Goal: Task Accomplishment & Management: Use online tool/utility

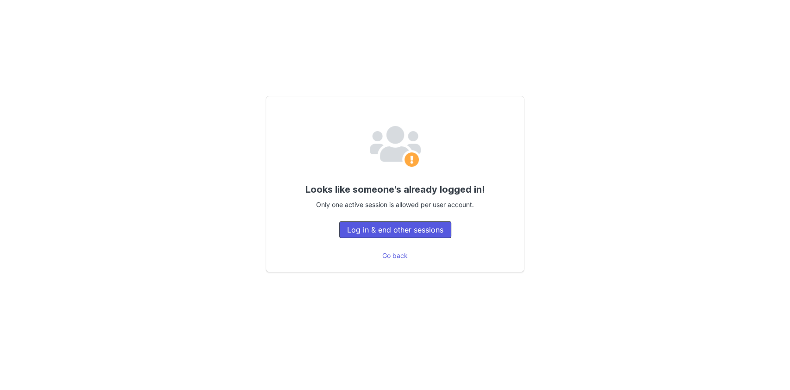
click at [423, 234] on button "Log in & end other sessions" at bounding box center [395, 229] width 112 height 17
click at [363, 231] on button "Log in & end other sessions" at bounding box center [395, 229] width 112 height 17
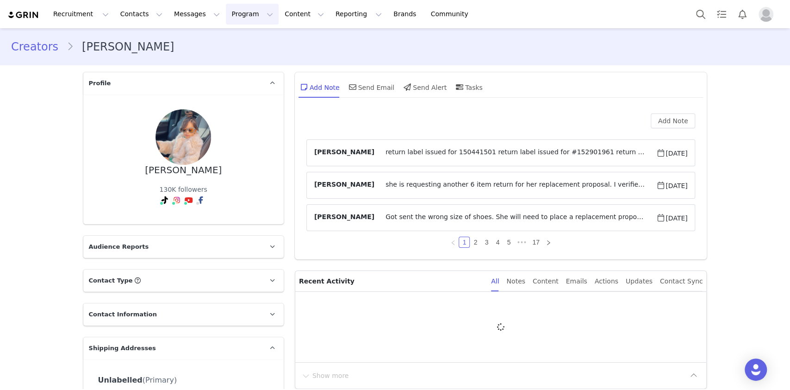
click at [226, 19] on button "Program Program" at bounding box center [252, 14] width 53 height 21
click at [231, 58] on p "Campaigns" at bounding box center [229, 58] width 36 height 10
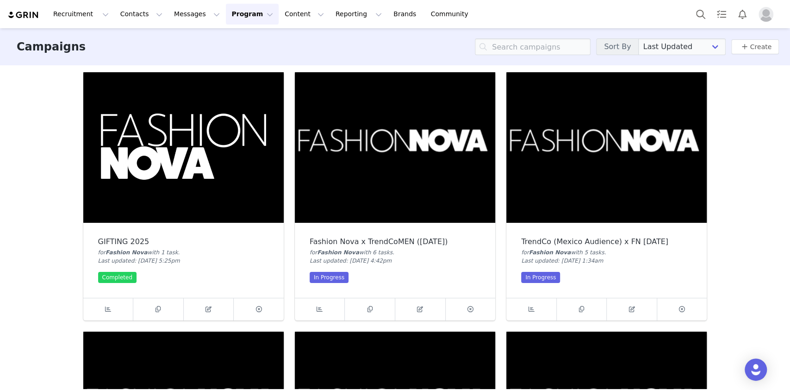
click at [143, 177] on img at bounding box center [183, 147] width 200 height 150
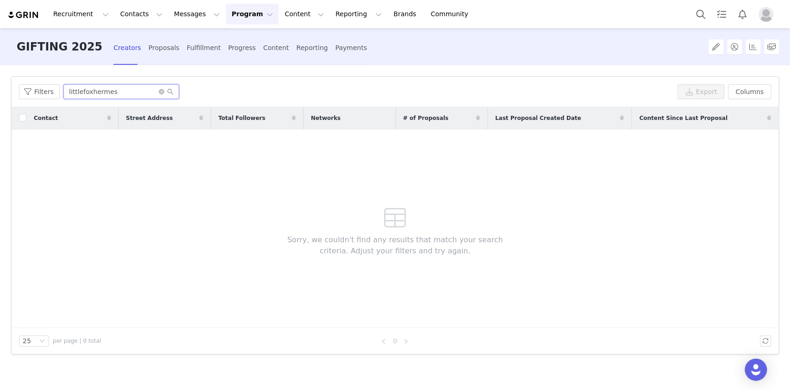
click at [153, 87] on input "littlefoxhermes" at bounding box center [121, 91] width 116 height 15
click at [159, 91] on icon "icon: close-circle" at bounding box center [162, 92] width 6 height 6
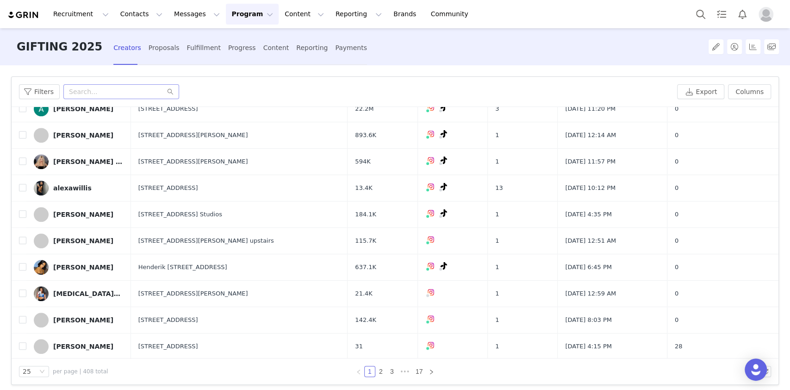
scroll to position [430, 0]
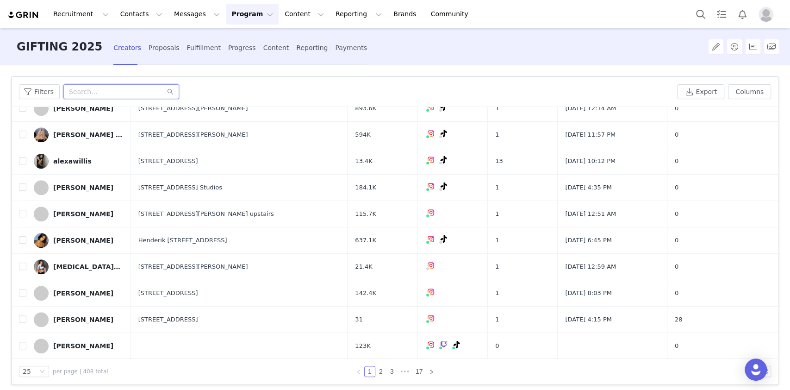
click at [126, 86] on input "text" at bounding box center [121, 91] width 116 height 15
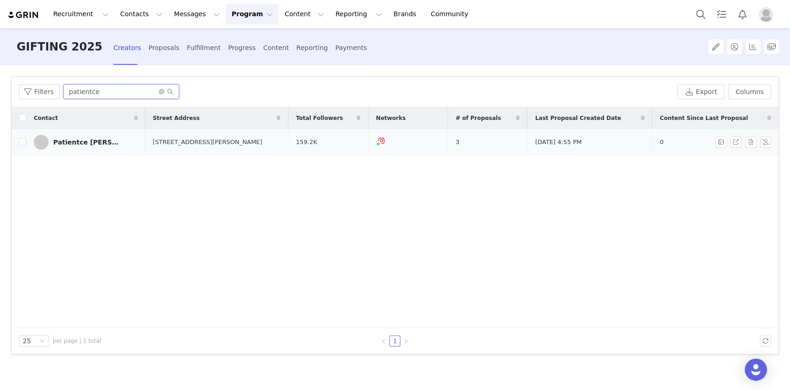
type input "patientce"
click at [75, 144] on div "Patientce [PERSON_NAME]" at bounding box center [87, 141] width 69 height 7
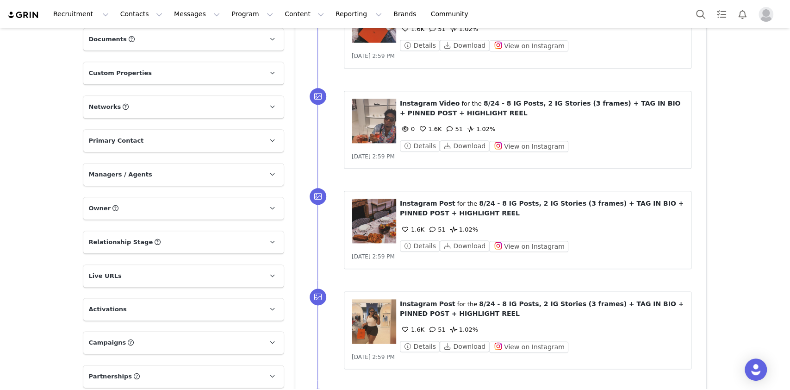
scroll to position [630, 0]
click at [89, 331] on p "Campaigns Any campaigns associated with a contact will be available to them via…" at bounding box center [172, 342] width 178 height 22
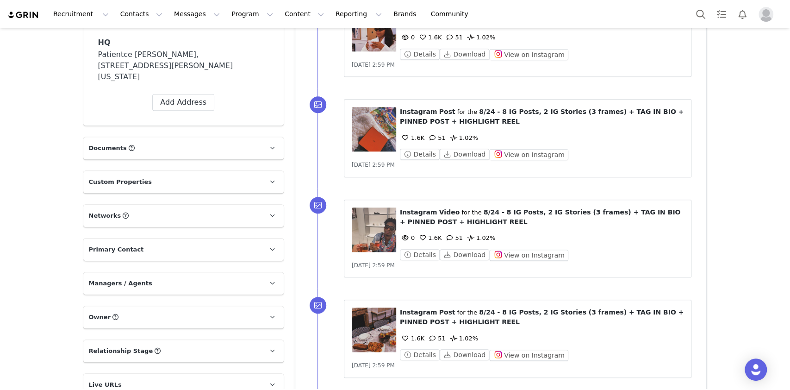
scroll to position [495, 0]
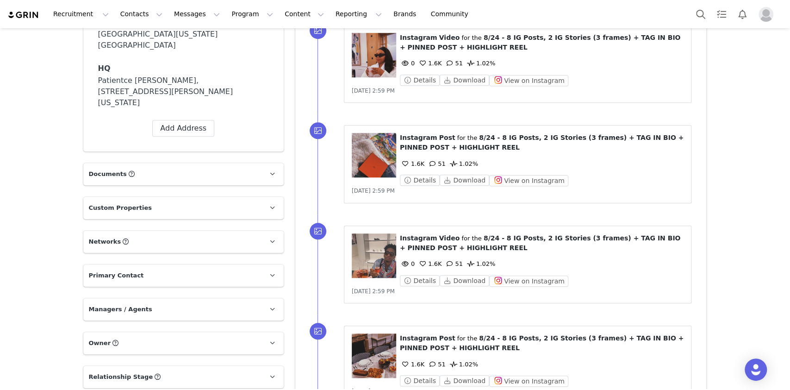
click at [104, 366] on p "Relationship Stage Use relationship stages to move contacts through a logical s…" at bounding box center [172, 377] width 178 height 22
click at [93, 338] on span "Owner" at bounding box center [100, 342] width 22 height 9
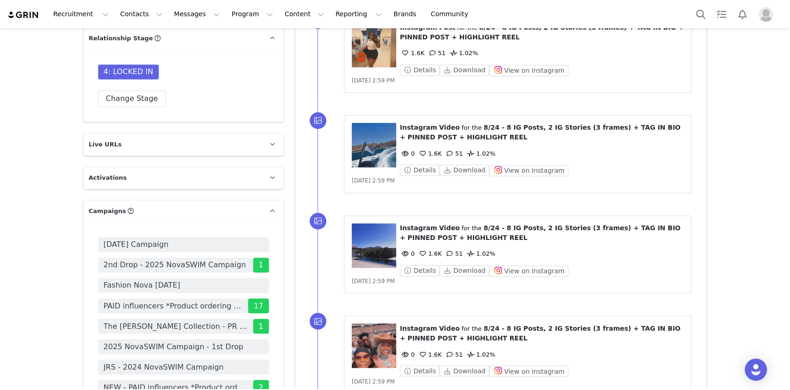
scroll to position [908, 0]
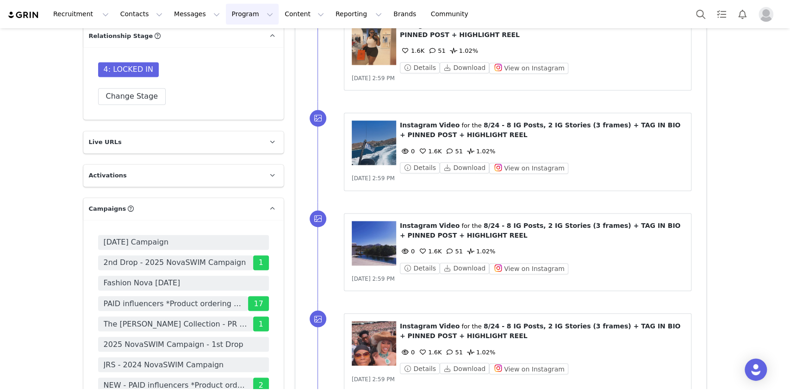
click at [231, 9] on button "Program Program" at bounding box center [252, 14] width 53 height 21
click at [219, 60] on p "Campaigns" at bounding box center [229, 58] width 36 height 10
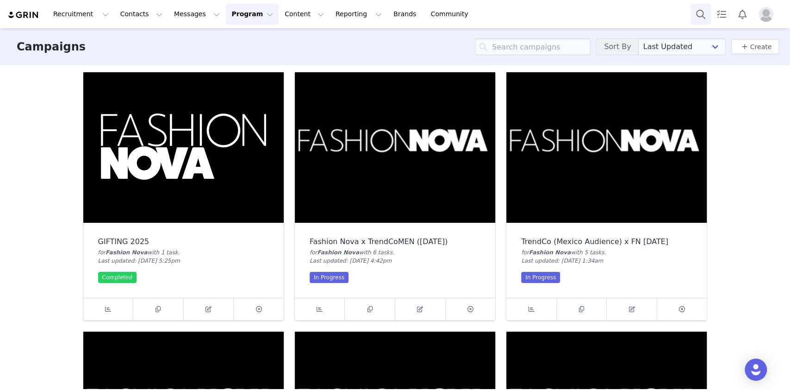
click at [703, 14] on button "Search" at bounding box center [701, 14] width 20 height 21
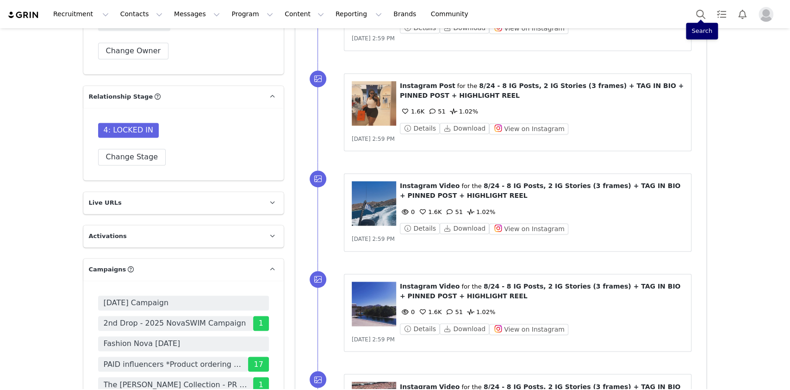
scroll to position [970, 0]
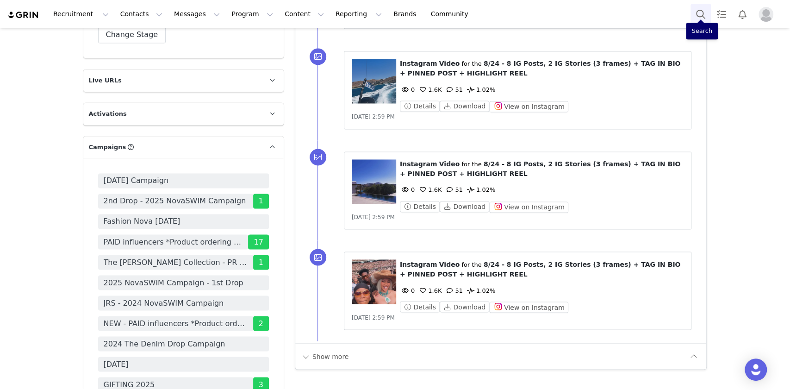
click at [703, 14] on button "Search" at bounding box center [701, 14] width 20 height 21
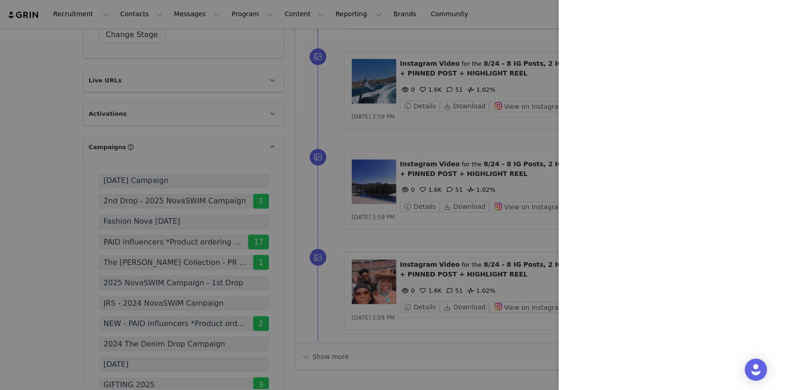
click at [348, 128] on div at bounding box center [395, 195] width 790 height 390
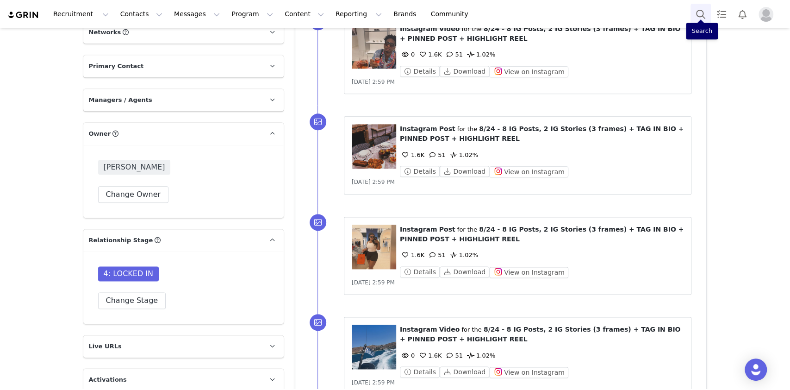
scroll to position [668, 0]
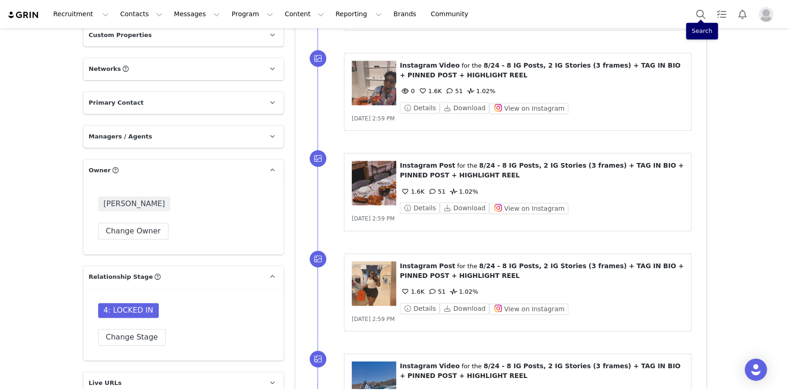
click at [96, 372] on p "Live URLs" at bounding box center [172, 383] width 178 height 22
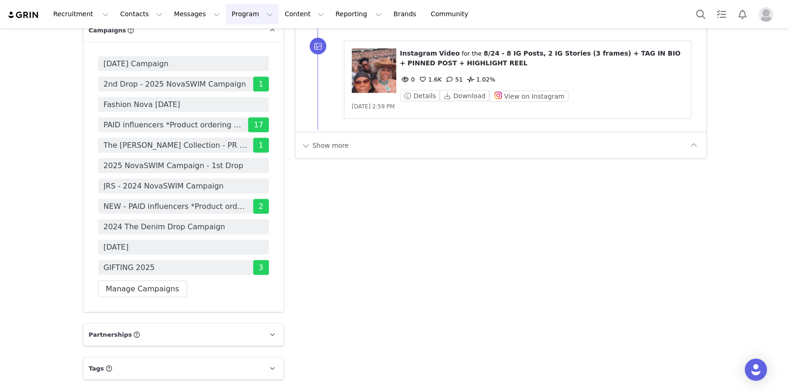
scroll to position [1210, 0]
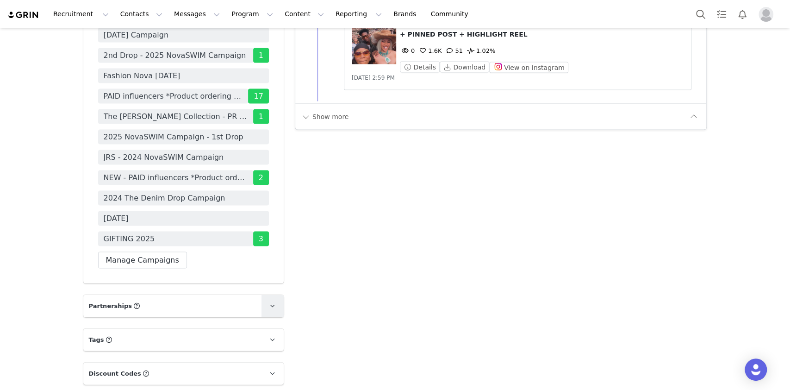
click at [263, 294] on link at bounding box center [273, 305] width 22 height 22
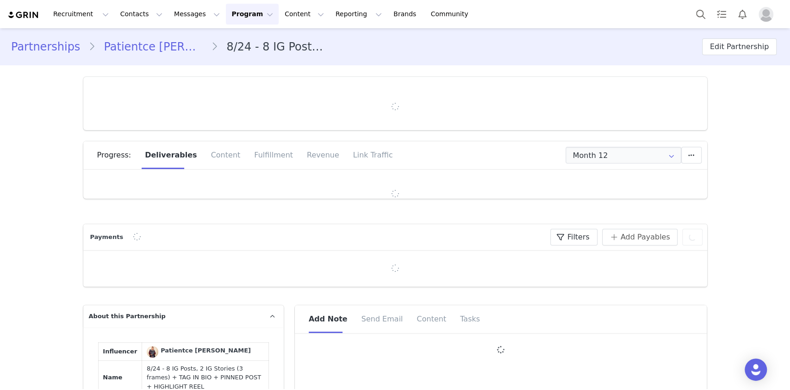
type input "+1 (United States)"
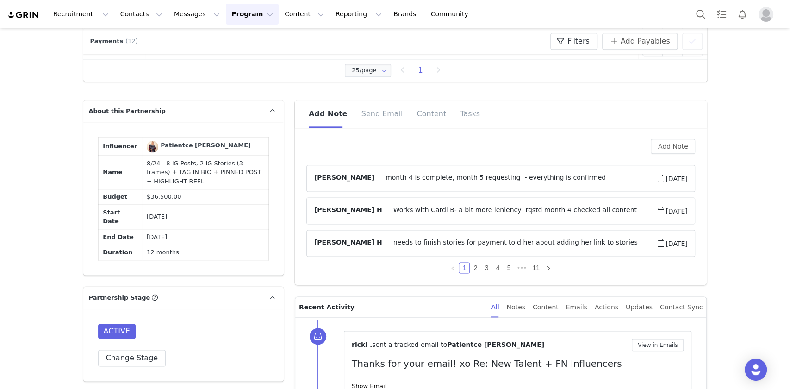
scroll to position [740, 0]
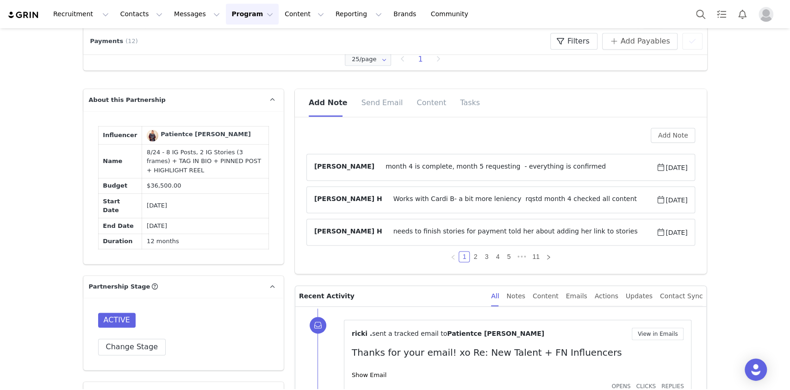
click at [147, 132] on img at bounding box center [153, 136] width 12 height 12
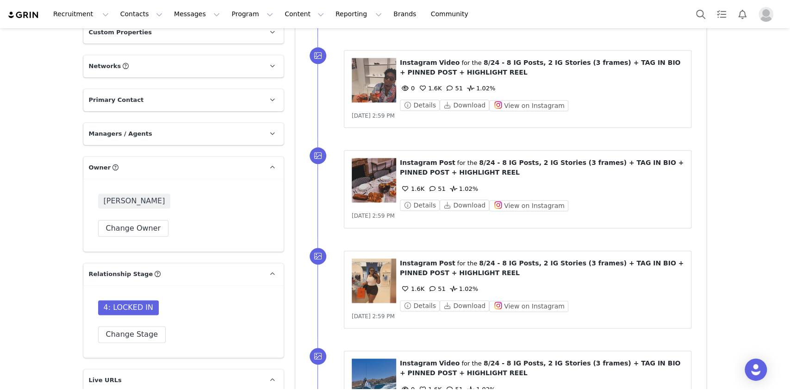
scroll to position [1100, 0]
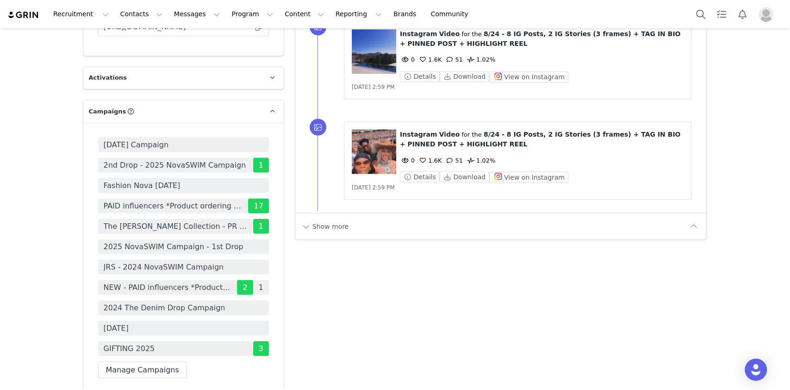
click at [217, 281] on span "NEW - PAID influencers *Product ordering campaign* 2025" at bounding box center [168, 286] width 128 height 11
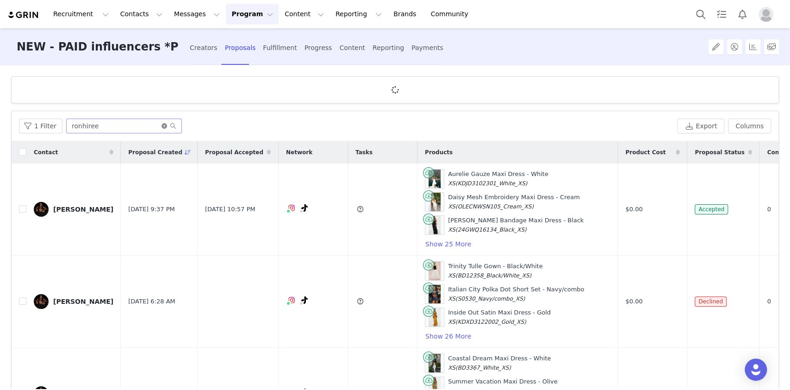
click at [162, 125] on icon "icon: close-circle" at bounding box center [165, 126] width 6 height 6
click at [96, 121] on input "text" at bounding box center [124, 126] width 116 height 15
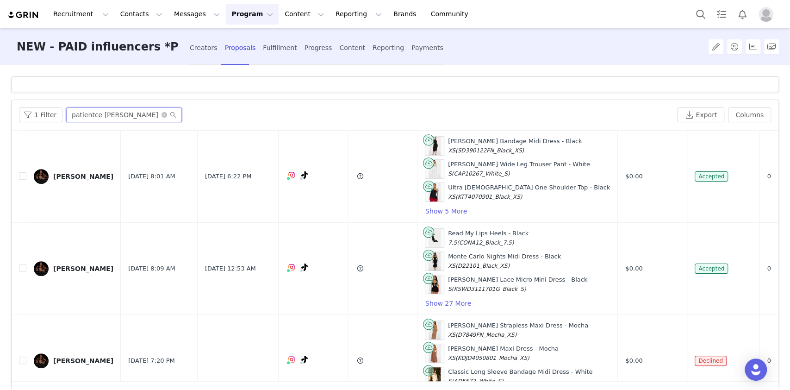
scroll to position [423, 0]
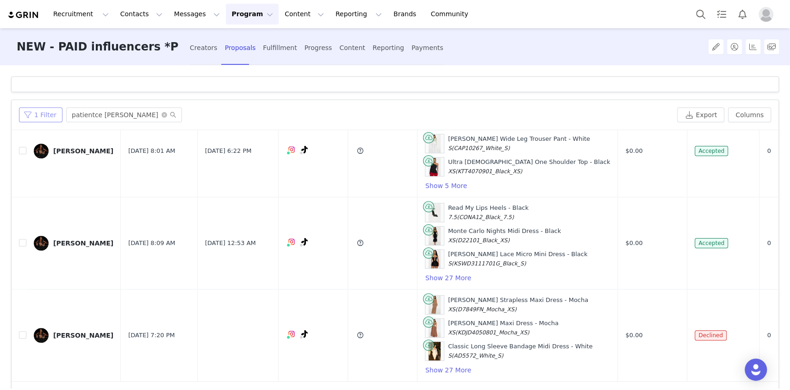
click at [44, 115] on button "1 Filter" at bounding box center [41, 114] width 44 height 15
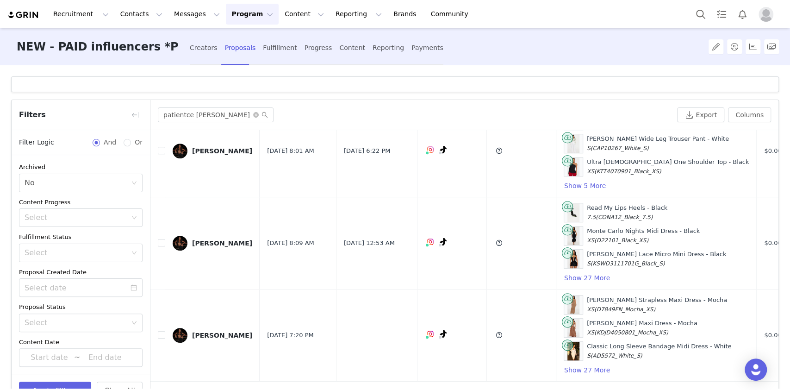
scroll to position [30, 0]
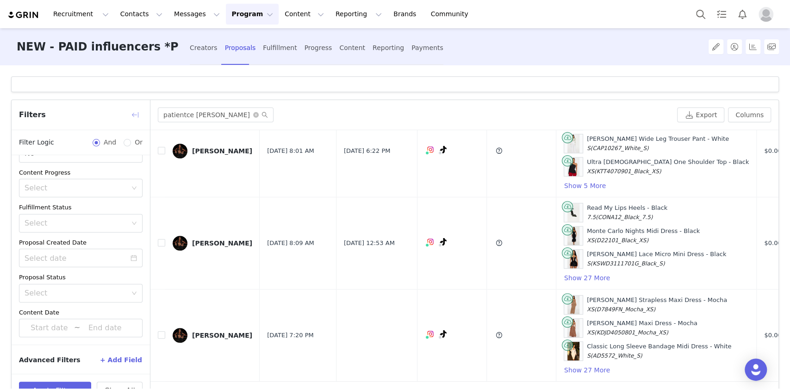
click at [131, 110] on button "button" at bounding box center [135, 114] width 15 height 15
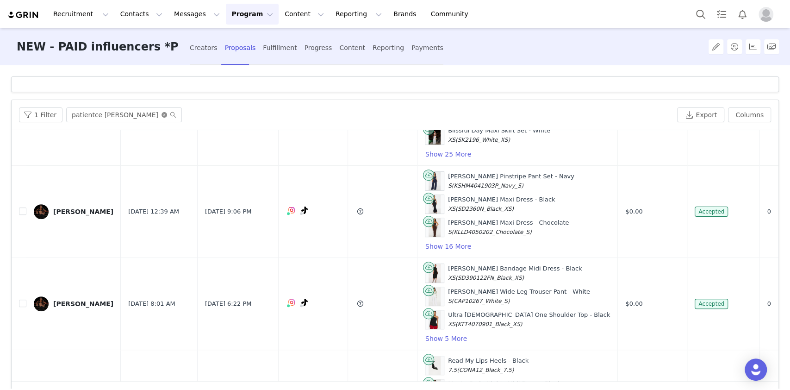
scroll to position [423, 0]
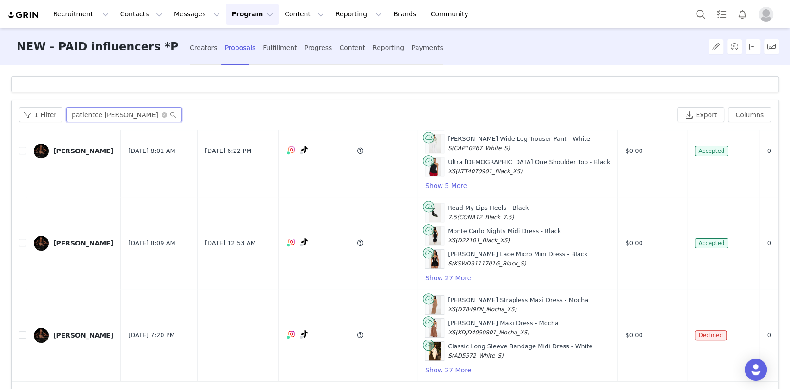
click at [116, 121] on input "patientce foster" at bounding box center [124, 114] width 116 height 15
paste input "iam_kingpee"
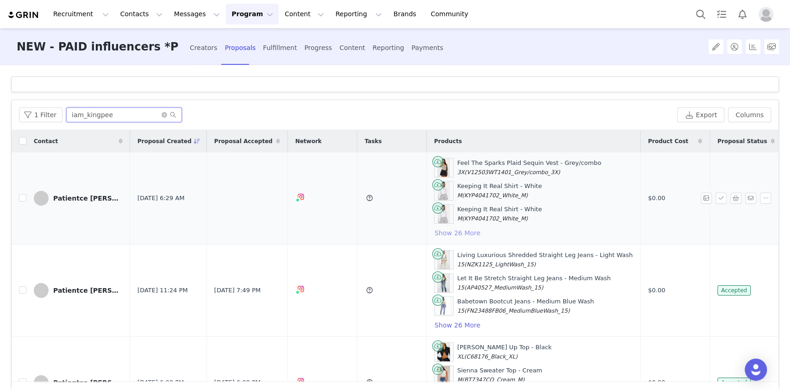
type input "iam_kingpee"
click at [434, 234] on button "Show 26 More" at bounding box center [457, 232] width 47 height 11
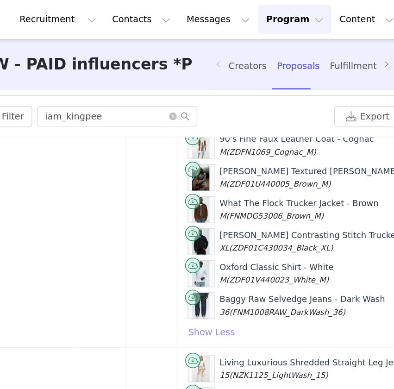
scroll to position [564, 259]
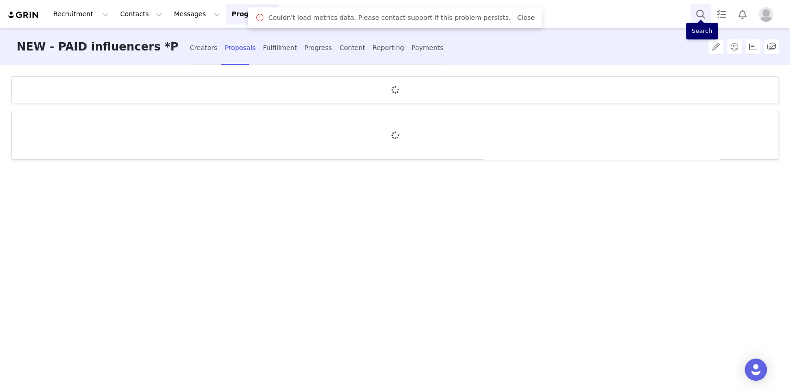
click at [697, 17] on button "Search" at bounding box center [701, 14] width 20 height 21
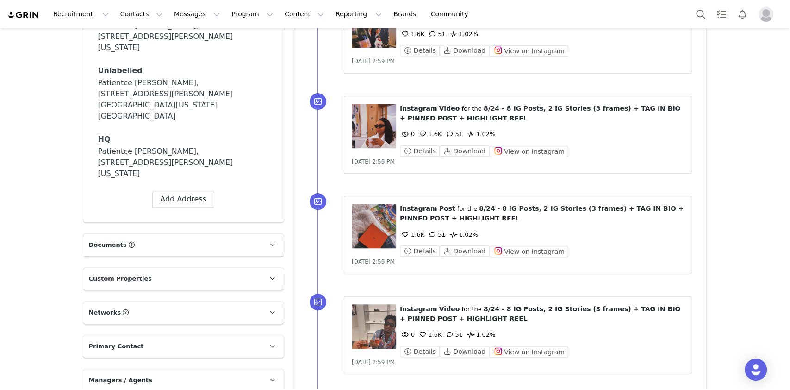
scroll to position [241, 0]
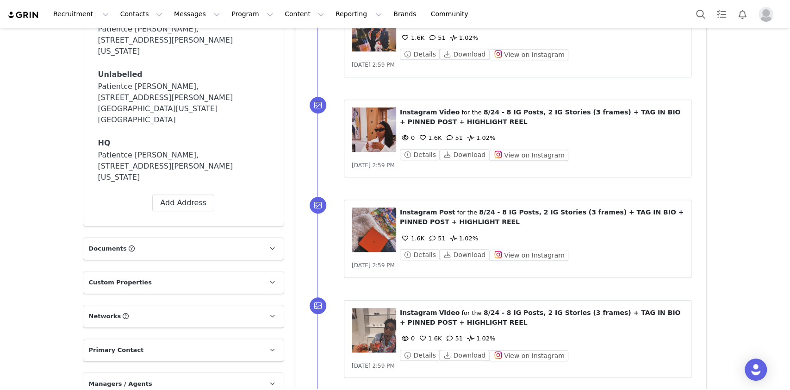
click at [96, 312] on span "Networks" at bounding box center [105, 316] width 32 height 9
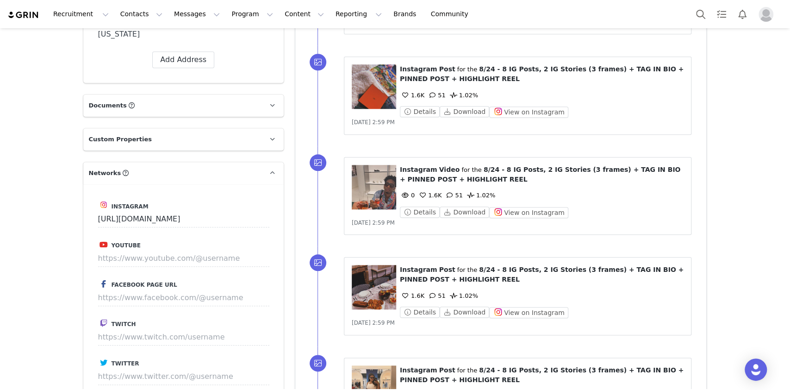
scroll to position [564, 0]
click at [220, 210] on input "https://www.instagram.com/iam_kingpee" at bounding box center [183, 218] width 171 height 17
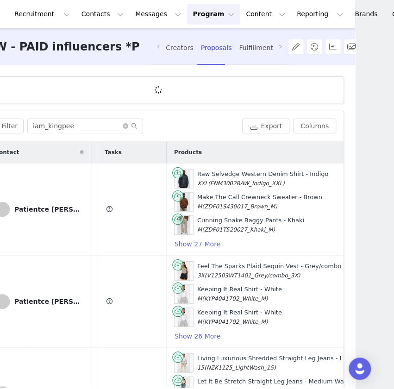
scroll to position [0, 222]
click at [174, 246] on button "Show 27 More" at bounding box center [197, 243] width 47 height 11
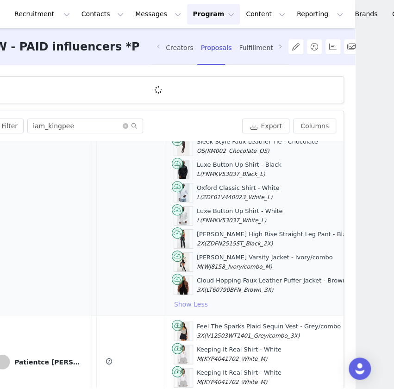
scroll to position [578, 222]
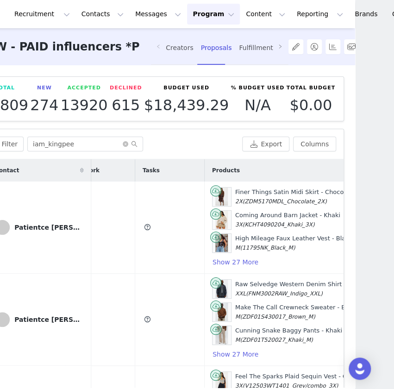
scroll to position [2, 183]
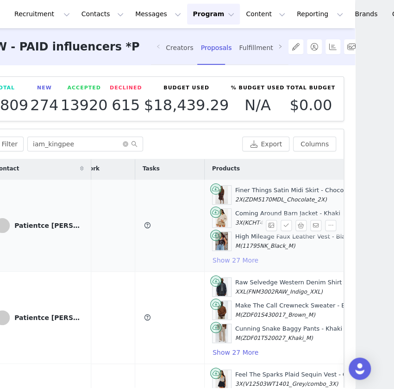
click at [212, 262] on button "Show 27 More" at bounding box center [235, 260] width 47 height 11
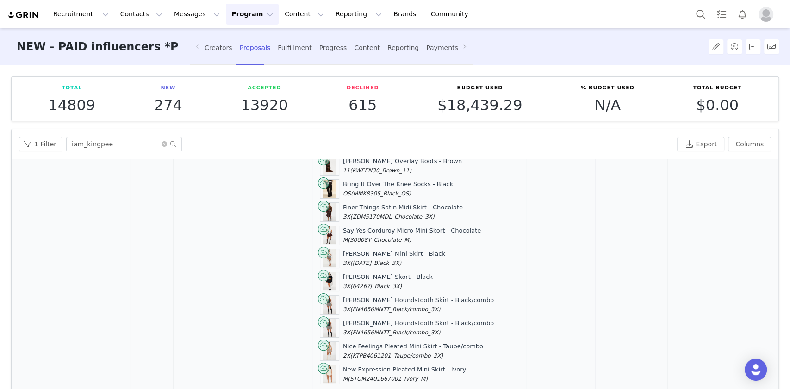
scroll to position [494, 54]
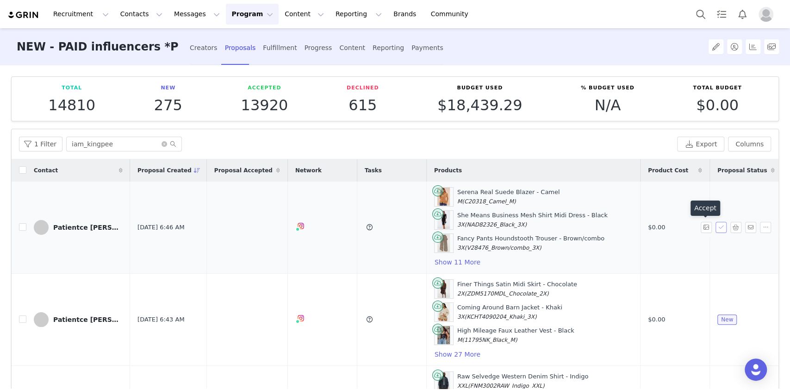
click at [716, 225] on button "button" at bounding box center [721, 227] width 11 height 11
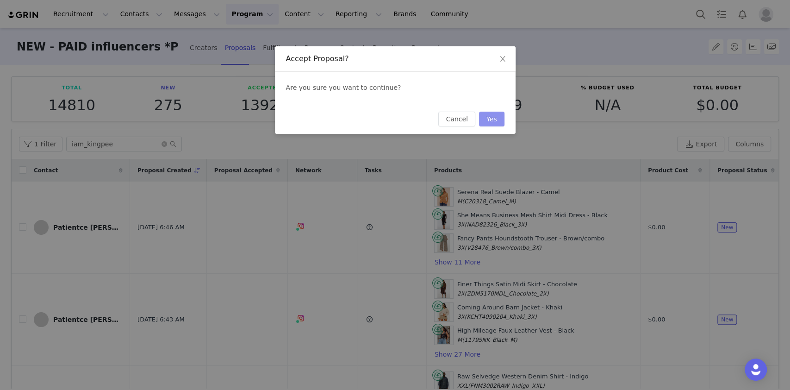
click at [495, 121] on button "Yes" at bounding box center [491, 119] width 25 height 15
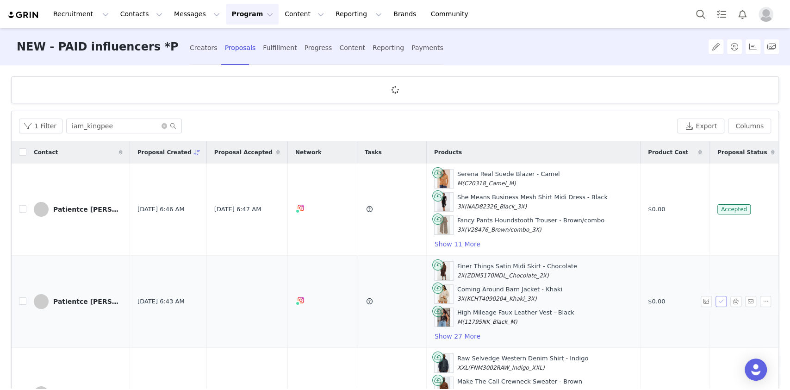
click at [716, 300] on button "button" at bounding box center [721, 301] width 11 height 11
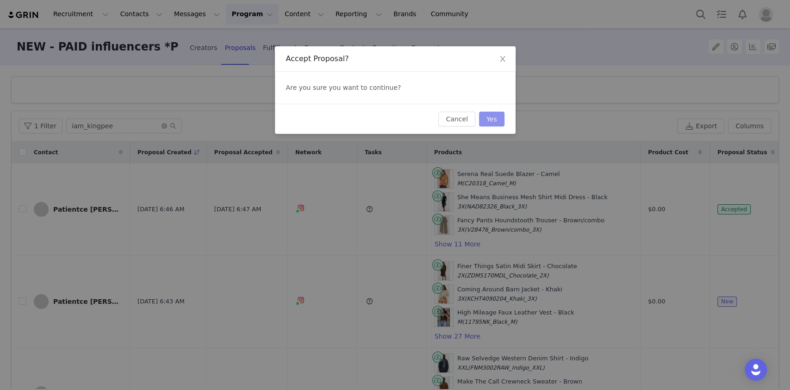
click at [500, 117] on button "Yes" at bounding box center [491, 119] width 25 height 15
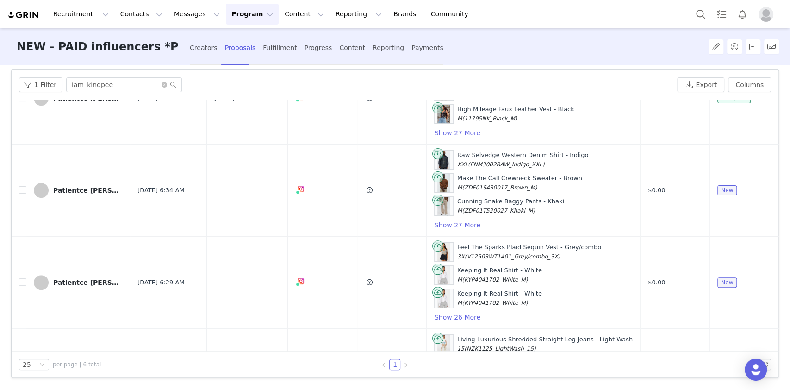
scroll to position [155, 0]
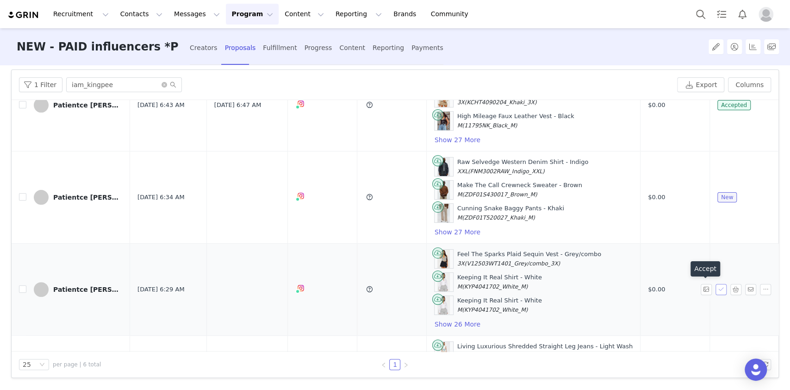
click at [716, 287] on button "button" at bounding box center [721, 289] width 11 height 11
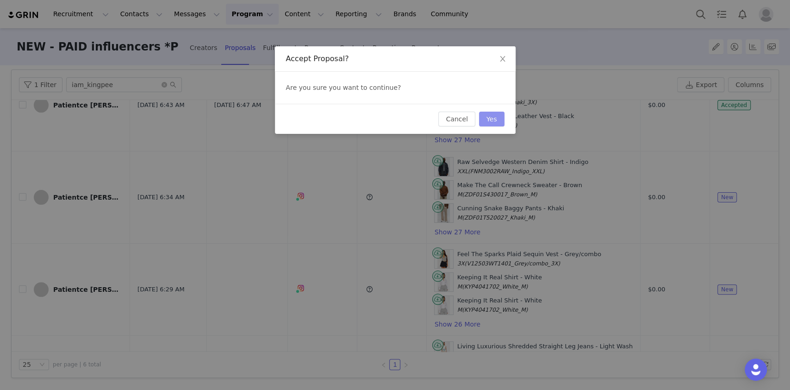
click at [489, 120] on button "Yes" at bounding box center [491, 119] width 25 height 15
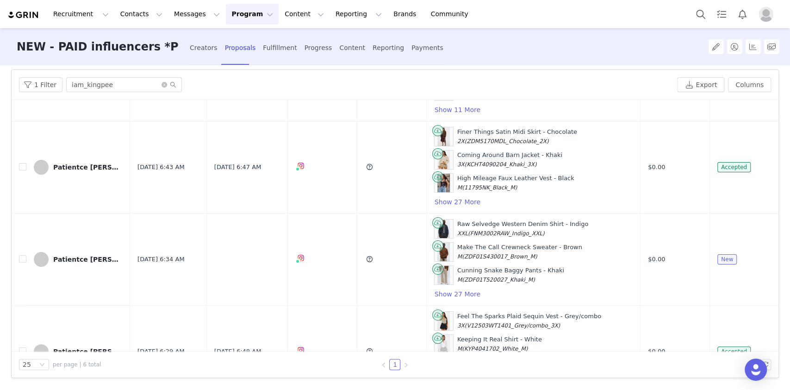
scroll to position [128, 0]
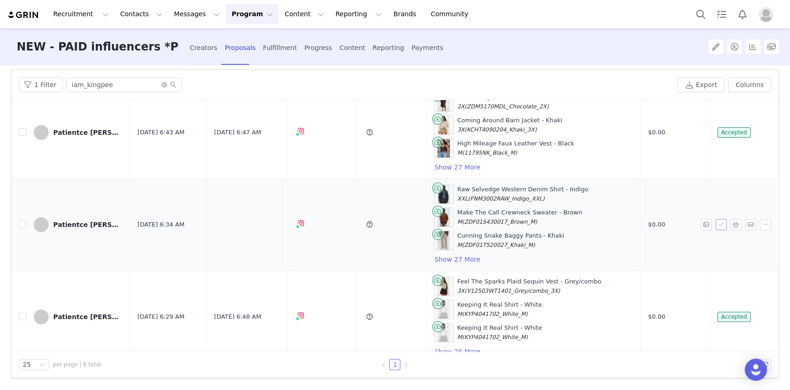
click at [716, 225] on button "button" at bounding box center [721, 224] width 11 height 11
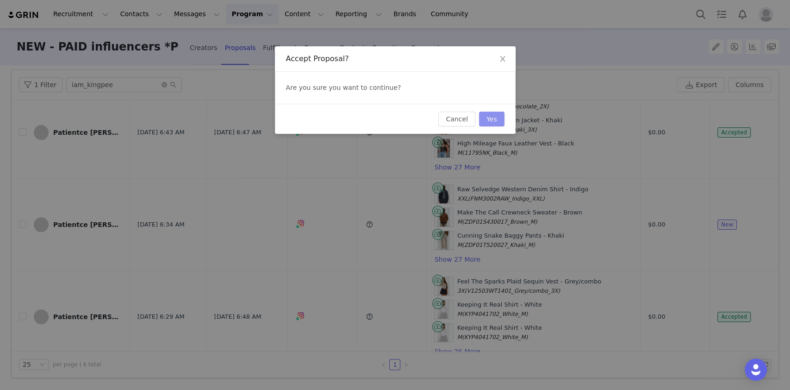
click at [499, 122] on button "Yes" at bounding box center [491, 119] width 25 height 15
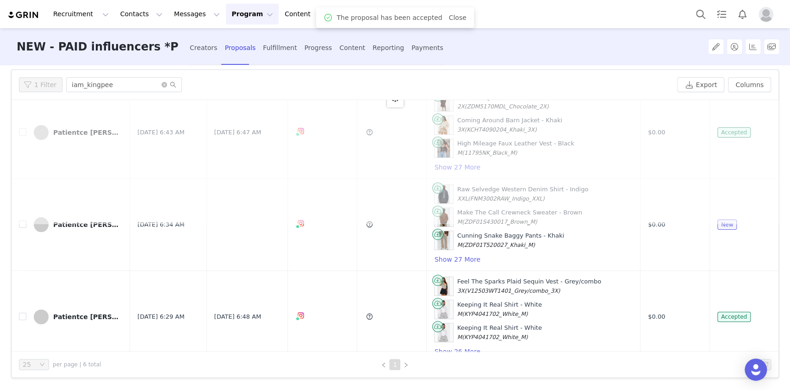
scroll to position [0, 0]
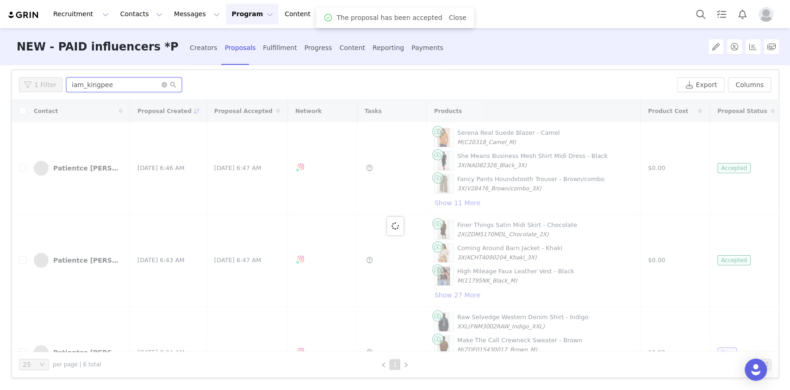
click at [91, 90] on input "iam_kingpee" at bounding box center [124, 84] width 116 height 15
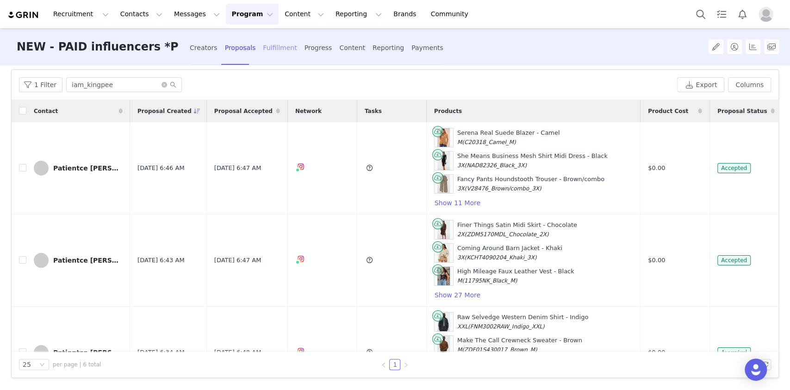
click at [277, 47] on div "Fulfillment" at bounding box center [280, 48] width 34 height 25
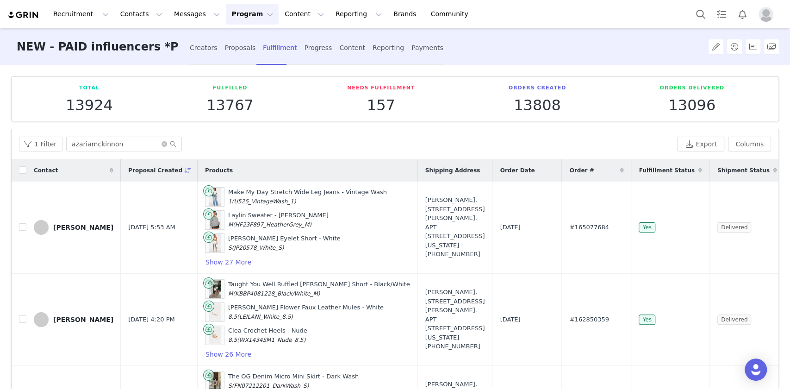
click at [70, 135] on div "1 Filter azariamckinnon Export Columns" at bounding box center [395, 144] width 767 height 30
click at [74, 137] on input "azariamckinnon" at bounding box center [124, 144] width 116 height 15
paste input "iam_kingpee"
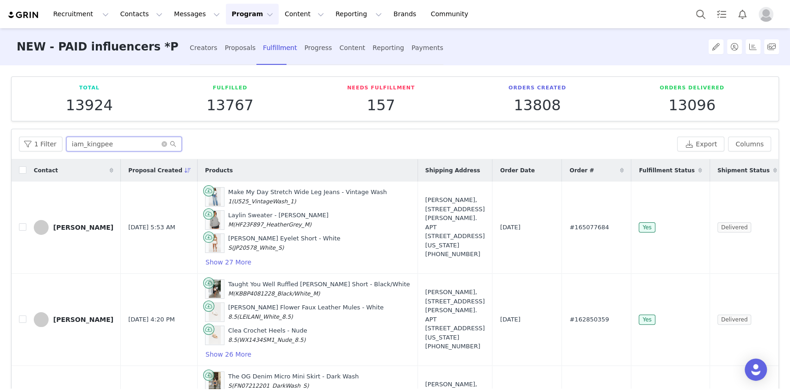
type input "iam_kingpee"
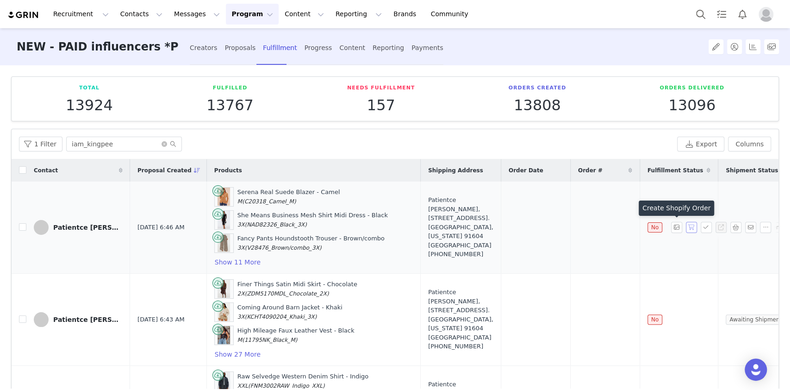
click at [686, 223] on button "button" at bounding box center [691, 227] width 11 height 11
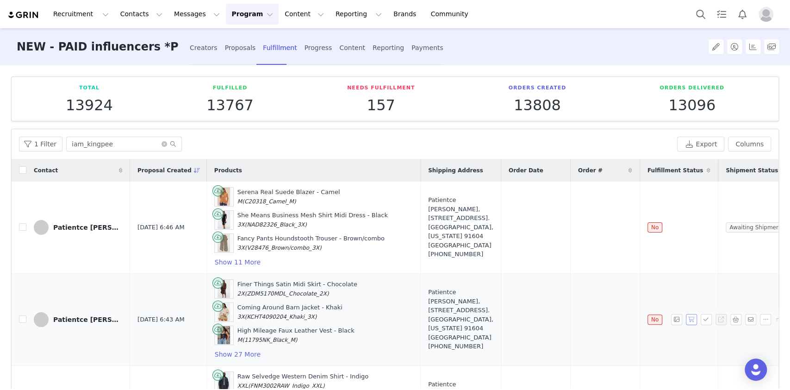
click at [686, 321] on button "button" at bounding box center [691, 319] width 11 height 11
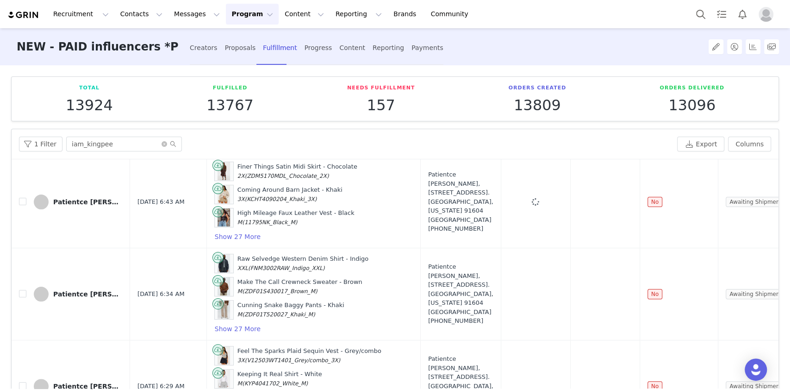
scroll to position [118, 0]
click at [686, 293] on button "button" at bounding box center [691, 293] width 11 height 11
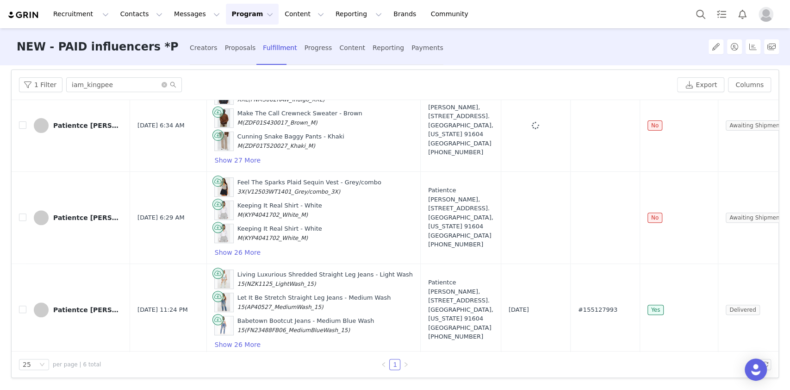
scroll to position [260, 0]
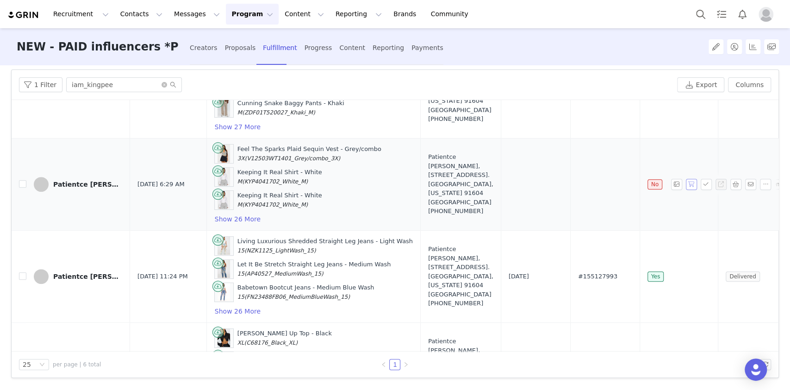
click at [686, 180] on button "button" at bounding box center [691, 184] width 11 height 11
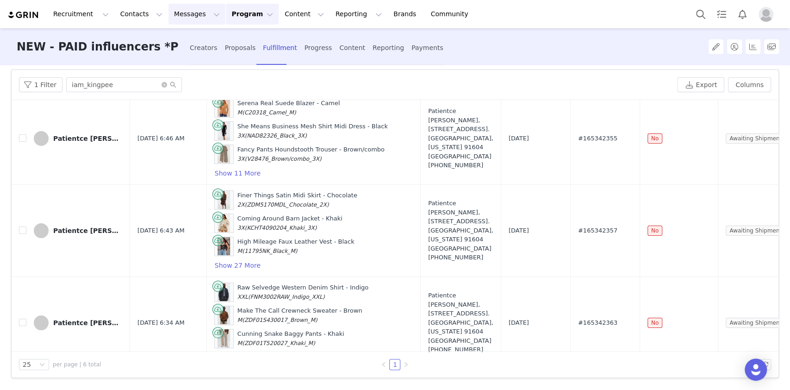
scroll to position [0, 0]
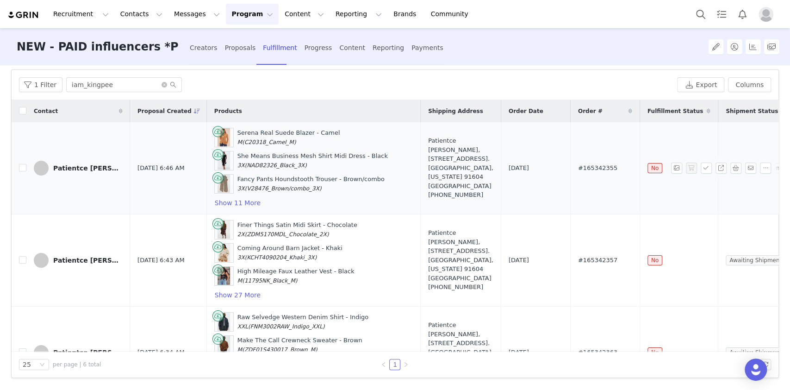
click at [578, 165] on span "#165342355" at bounding box center [597, 167] width 39 height 9
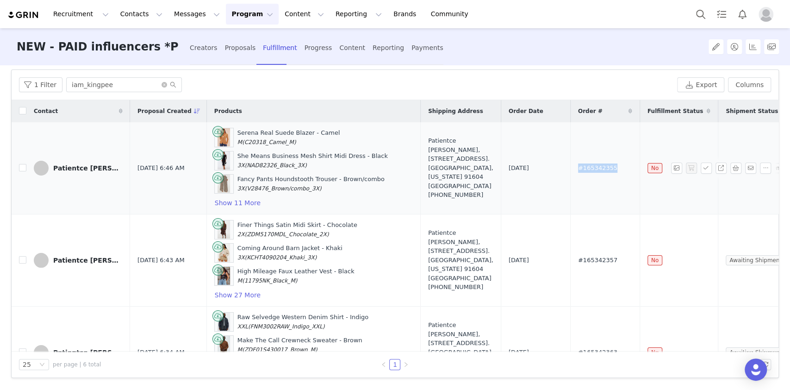
copy span "#165342355"
click at [578, 262] on span "#165342357" at bounding box center [597, 260] width 39 height 9
copy span "165342357"
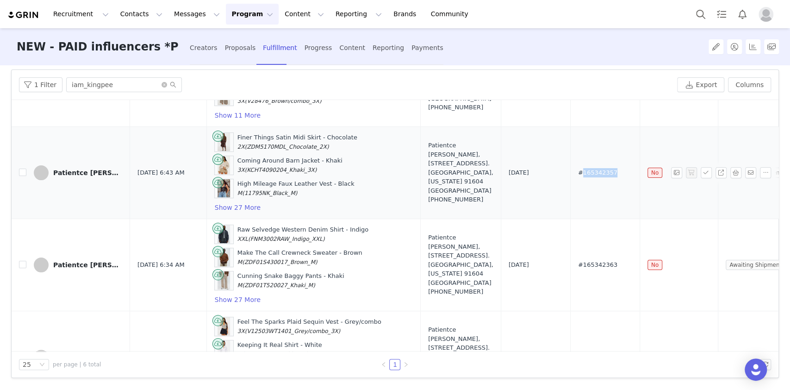
scroll to position [106, 0]
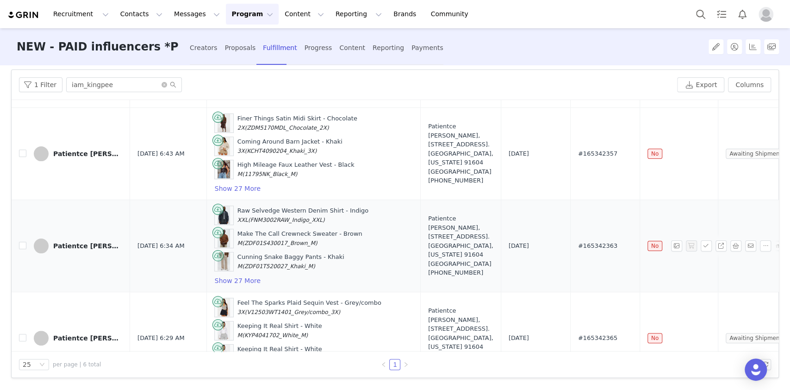
click at [578, 243] on span "#165342363" at bounding box center [597, 245] width 39 height 9
click at [578, 335] on span "#165342365" at bounding box center [597, 337] width 39 height 9
copy span "165342365"
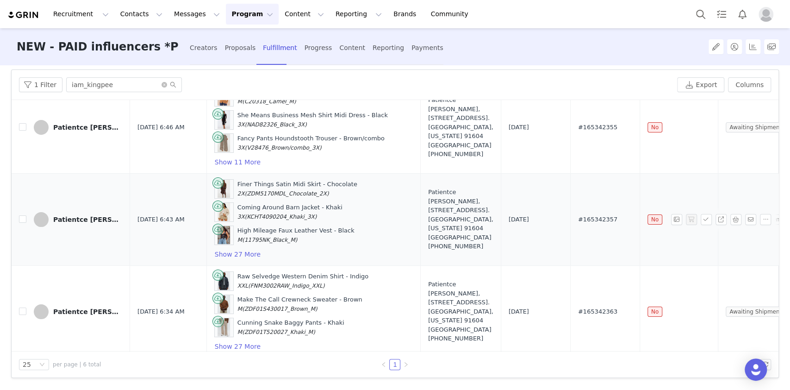
scroll to position [22, 0]
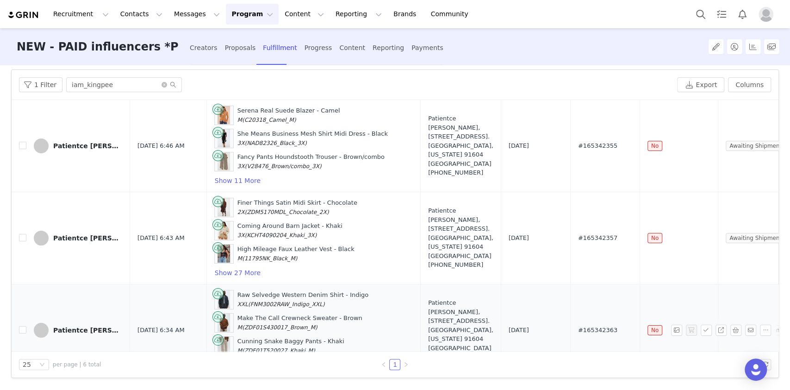
click at [578, 332] on span "#165342363" at bounding box center [597, 329] width 39 height 9
copy span "165342363"
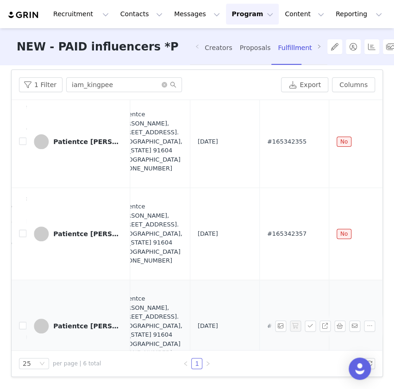
scroll to position [26, 311]
click at [267, 137] on span "#165342355" at bounding box center [286, 141] width 39 height 9
copy span "165342355"
click at [267, 230] on span "#165342357" at bounding box center [286, 233] width 39 height 9
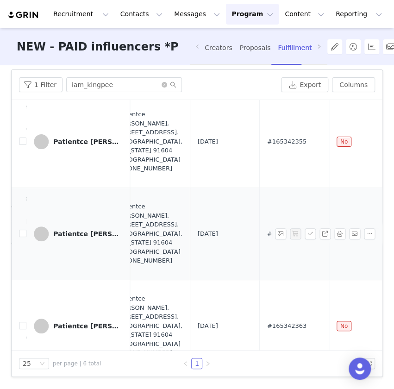
click at [267, 230] on span "#165342357" at bounding box center [286, 233] width 39 height 9
copy span "165342357"
click at [259, 319] on td "#165342363" at bounding box center [293, 326] width 69 height 92
click at [267, 321] on span "#165342363" at bounding box center [286, 325] width 39 height 9
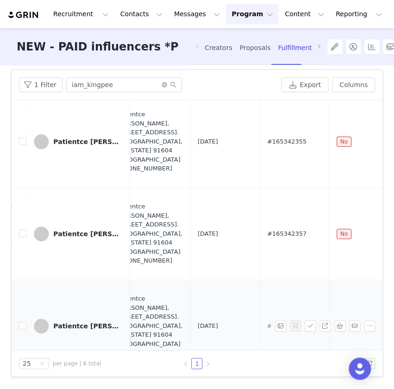
click at [267, 321] on span "#165342363" at bounding box center [286, 325] width 39 height 9
copy span "165342363"
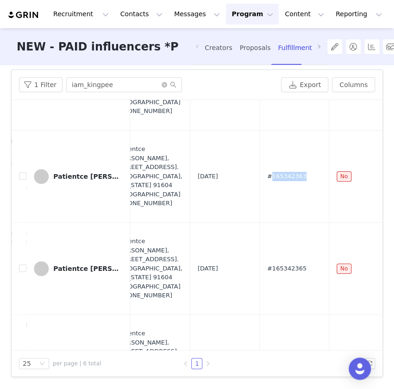
scroll to position [170, 311]
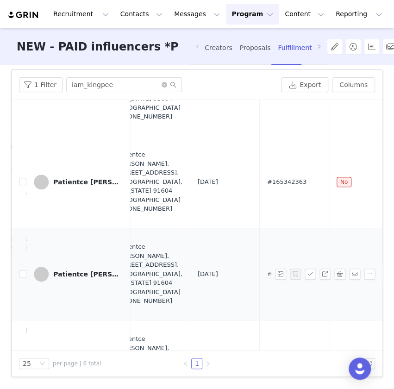
click at [259, 265] on td "#165342365" at bounding box center [293, 274] width 69 height 92
click at [267, 272] on span "#165342365" at bounding box center [286, 273] width 39 height 9
copy span "165342365"
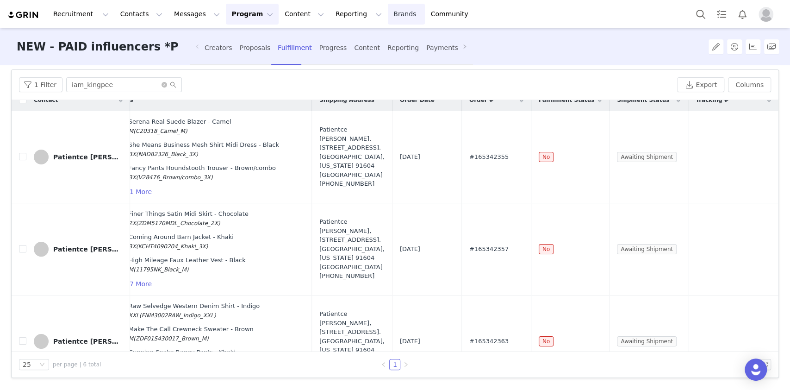
scroll to position [11, 40]
